Goal: Navigation & Orientation: Find specific page/section

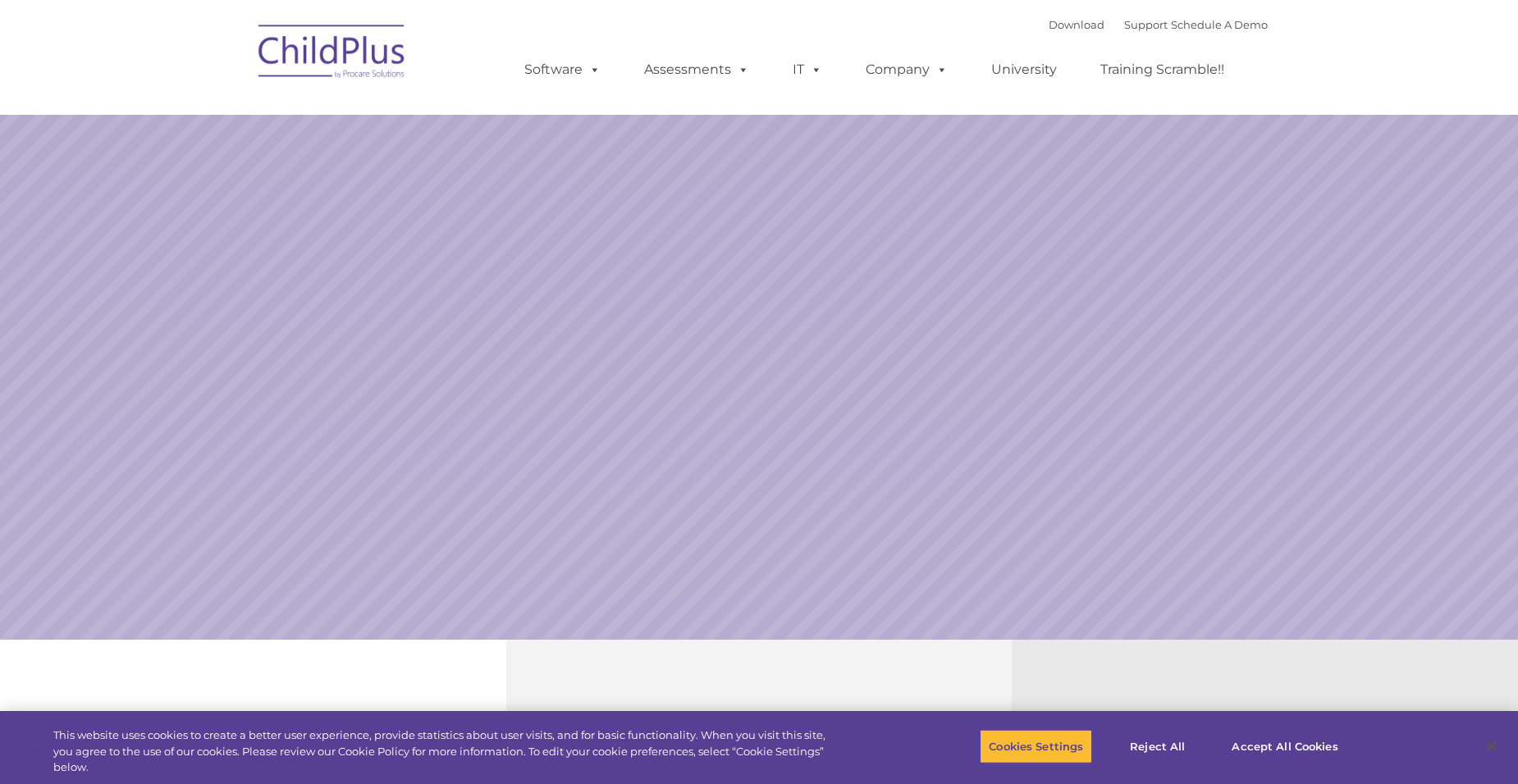
select select "MEDIUM"
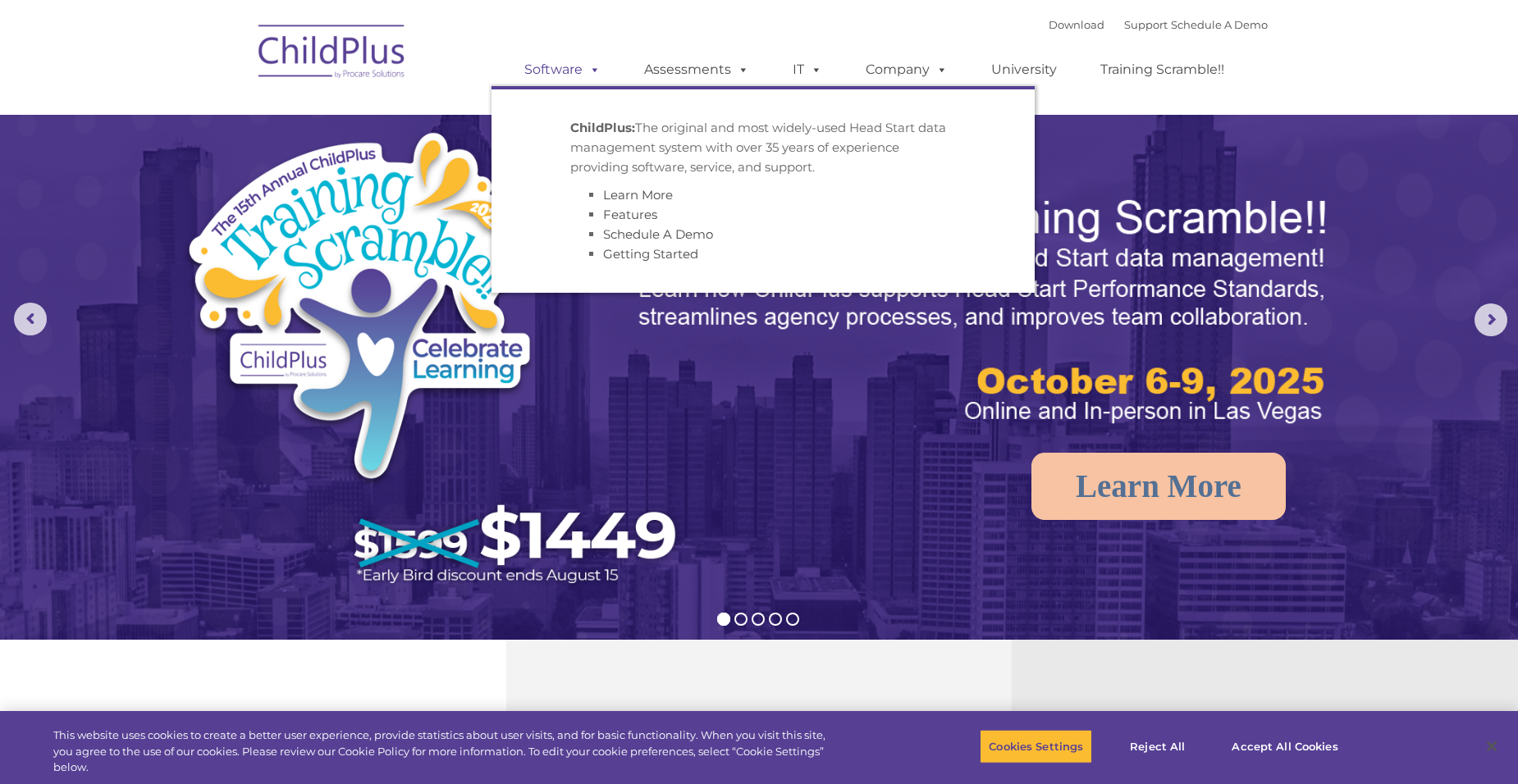
click at [575, 73] on link "Software" at bounding box center [562, 69] width 109 height 33
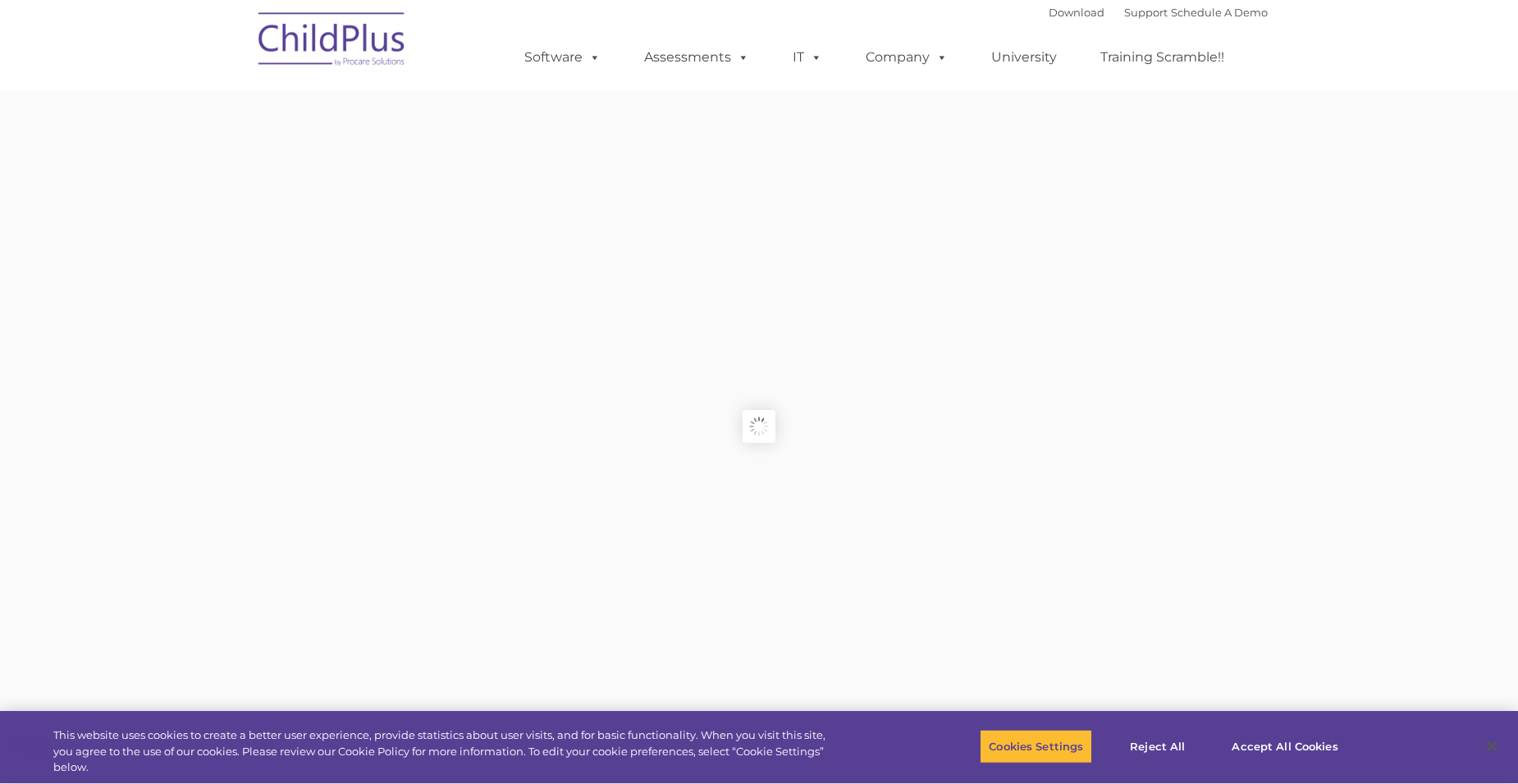
type input ""
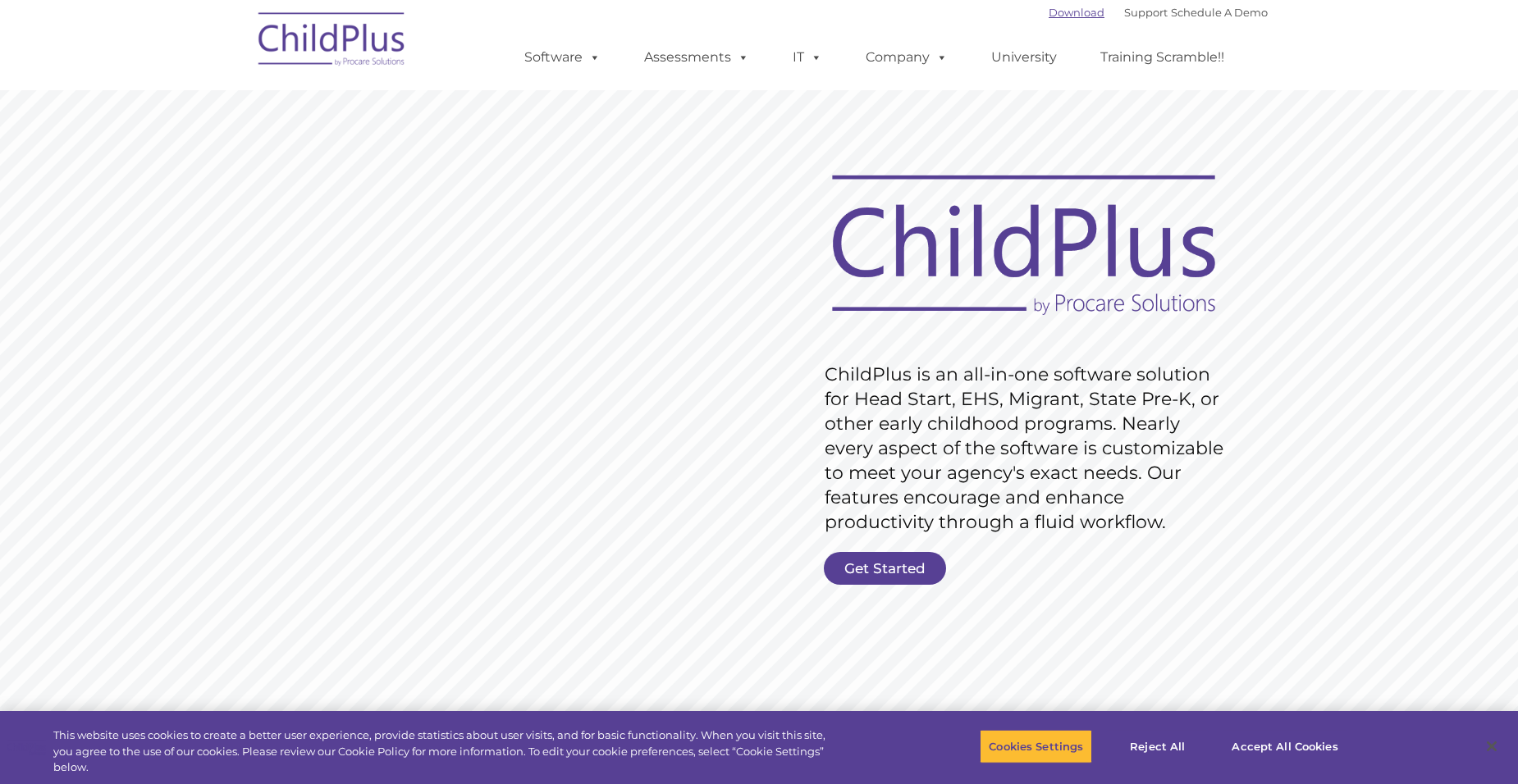
click at [1048, 9] on link "Download" at bounding box center [1076, 13] width 56 height 14
click at [583, 60] on link "Software" at bounding box center [562, 57] width 109 height 33
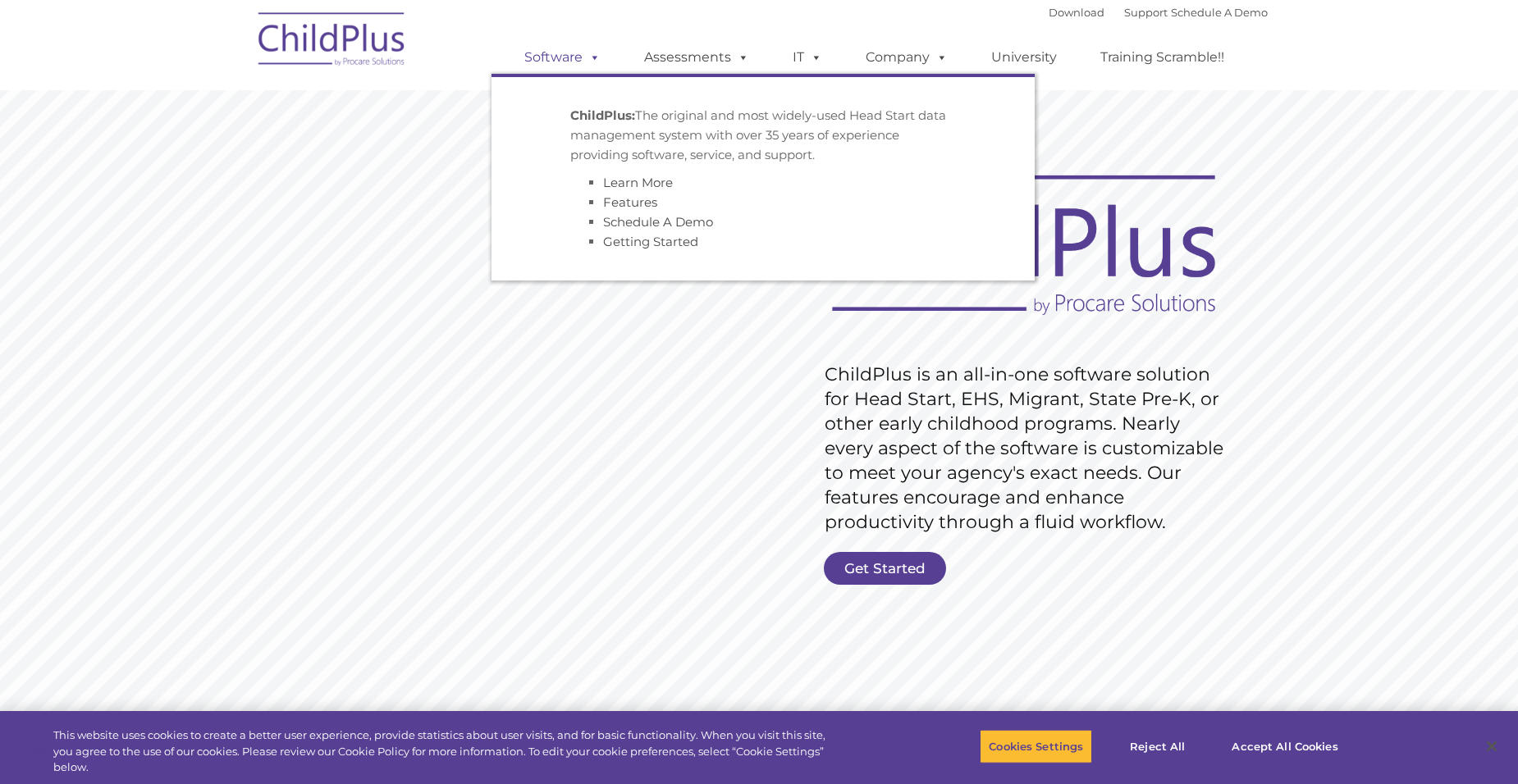
click at [583, 60] on link "Software" at bounding box center [562, 57] width 109 height 33
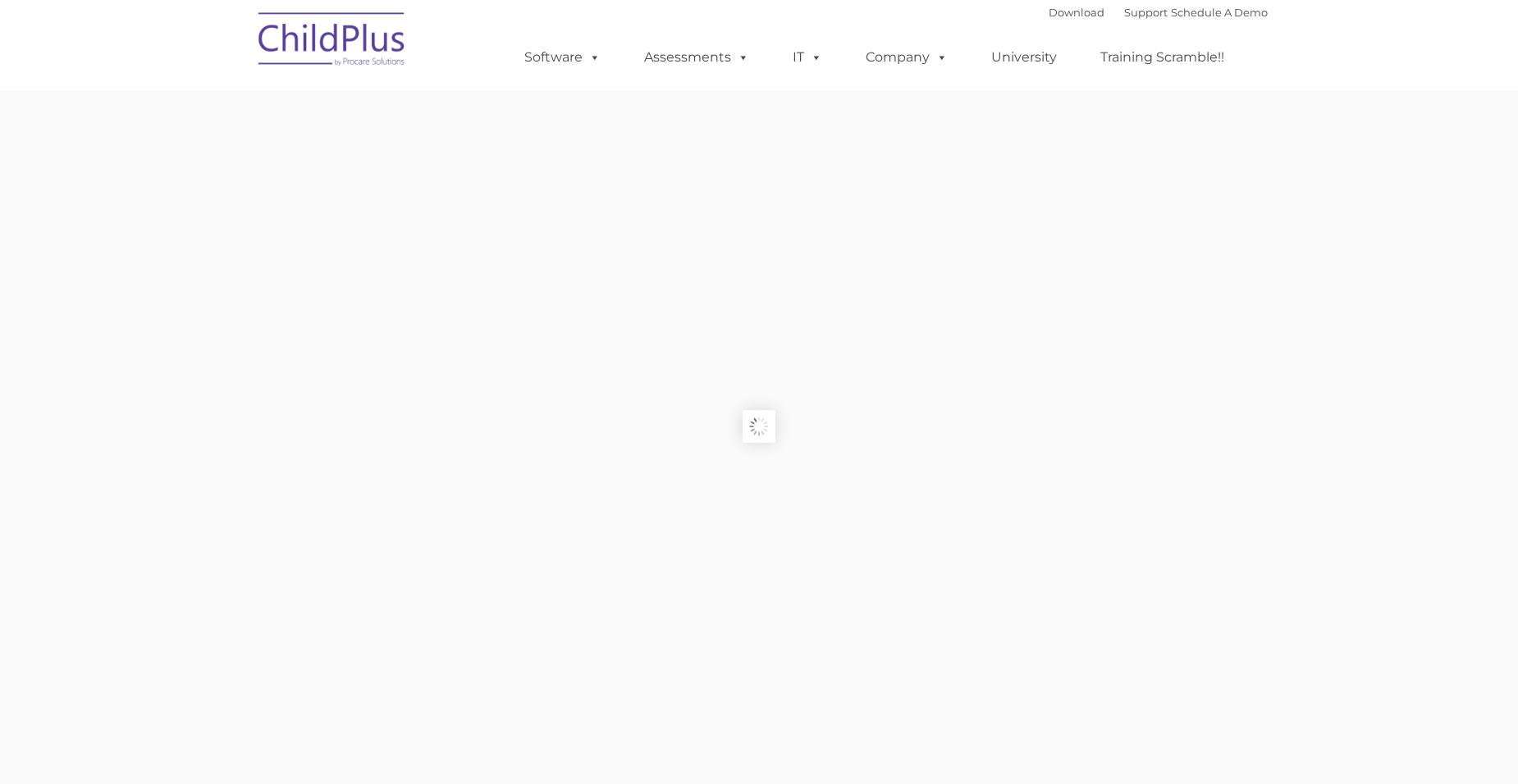
click at [727, 58] on link "Assessments" at bounding box center [696, 57] width 138 height 33
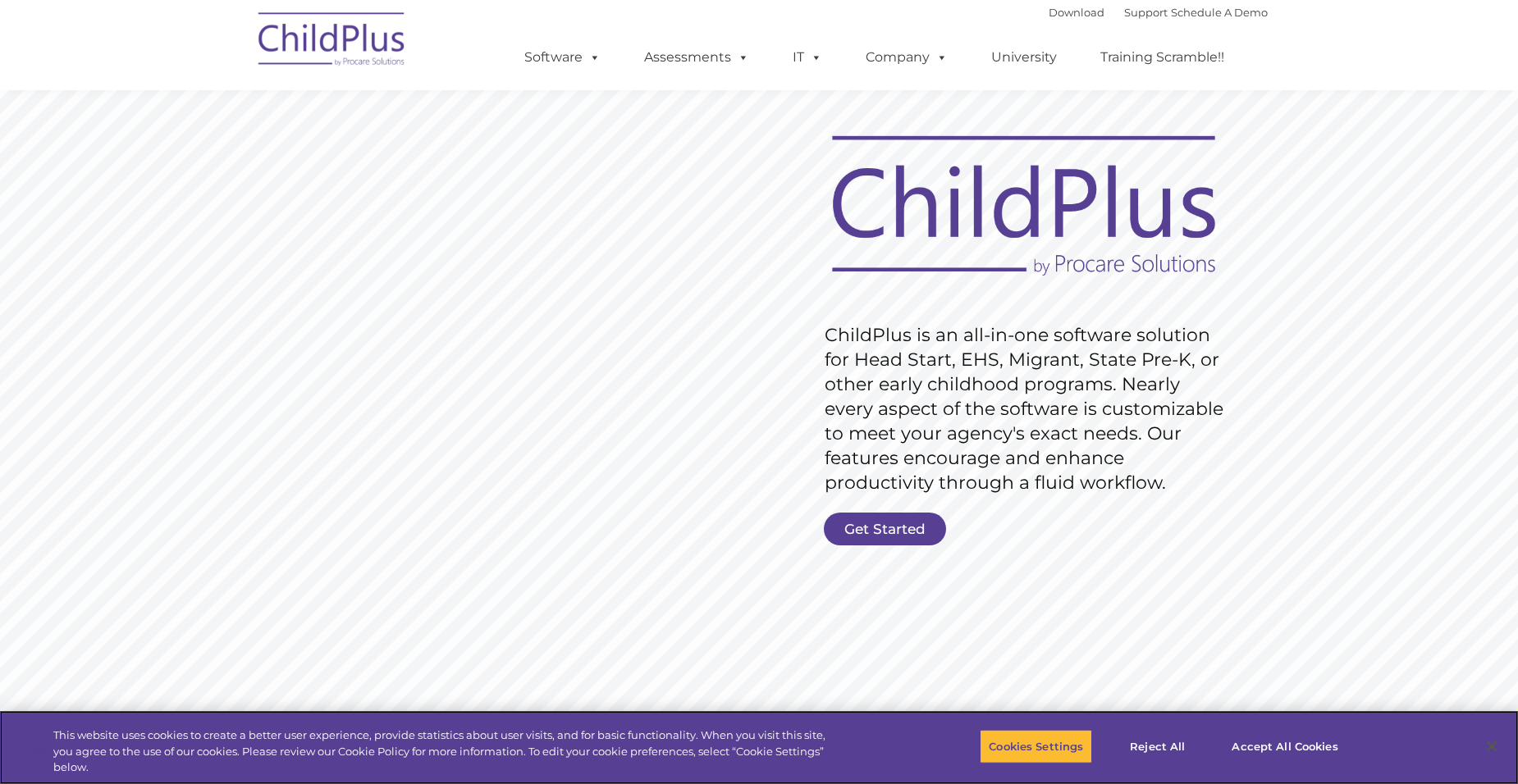
scroll to position [39, 0]
